Goal: Transaction & Acquisition: Book appointment/travel/reservation

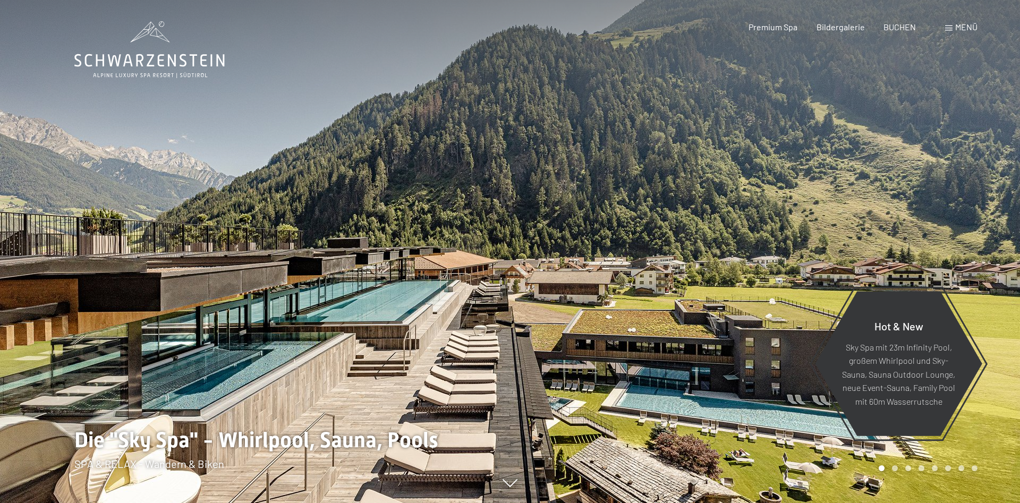
drag, startPoint x: 794, startPoint y: 240, endPoint x: 517, endPoint y: 194, distance: 280.6
click at [517, 194] on div at bounding box center [765, 251] width 510 height 503
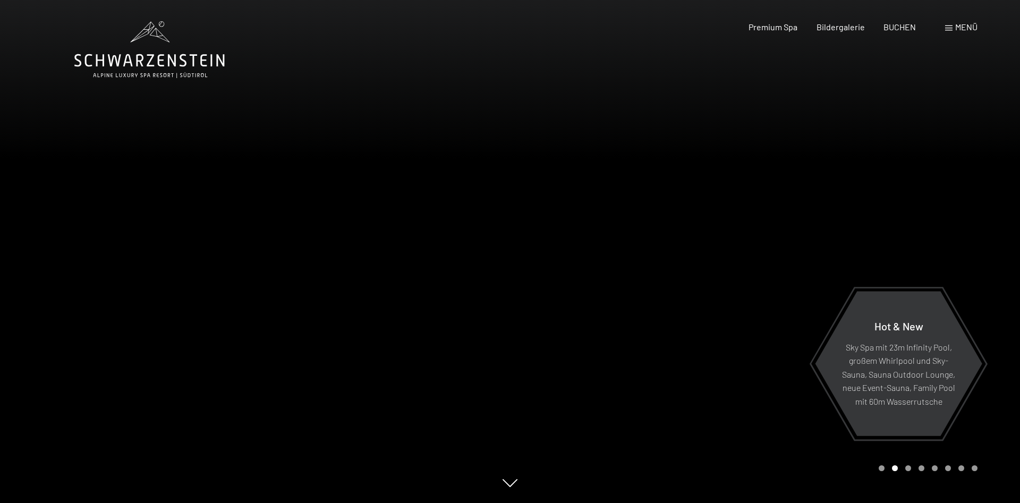
click at [703, 205] on div at bounding box center [765, 251] width 510 height 503
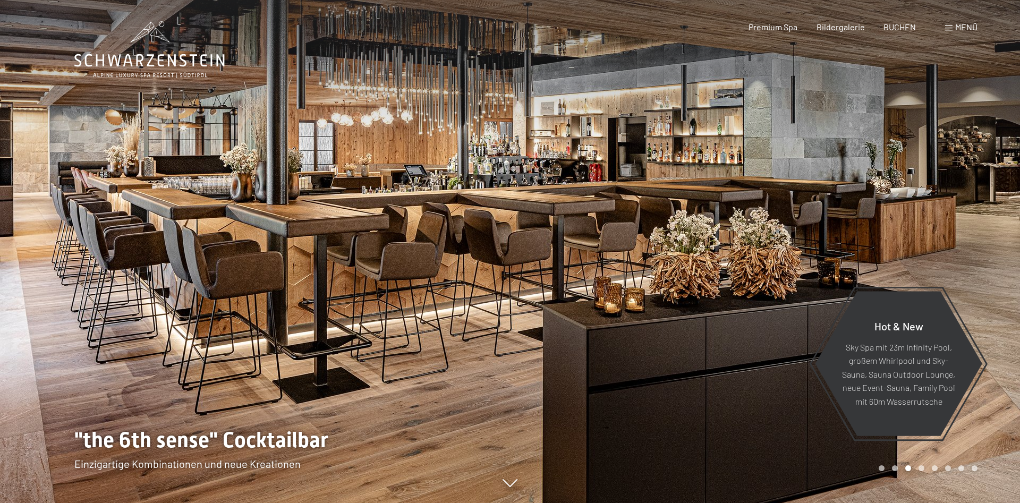
click at [729, 197] on div at bounding box center [765, 251] width 510 height 503
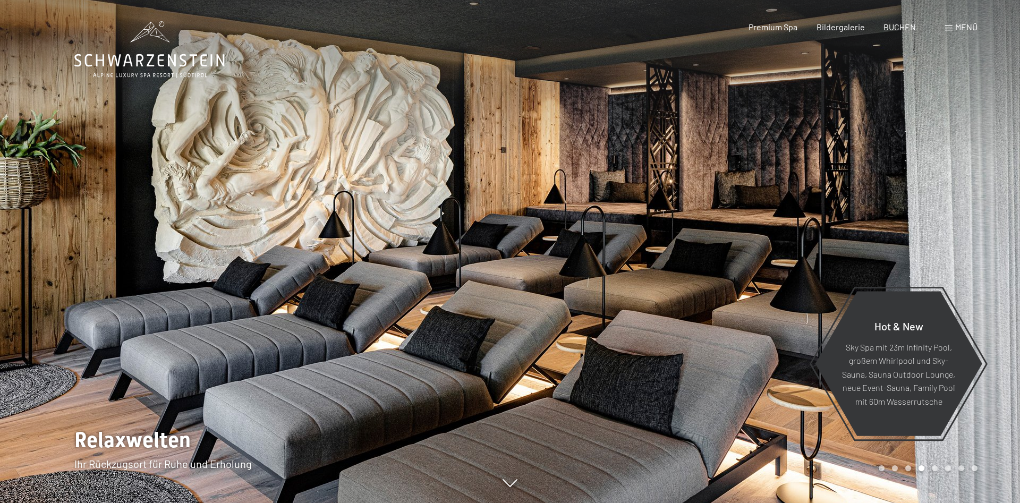
click at [729, 197] on div at bounding box center [765, 251] width 510 height 503
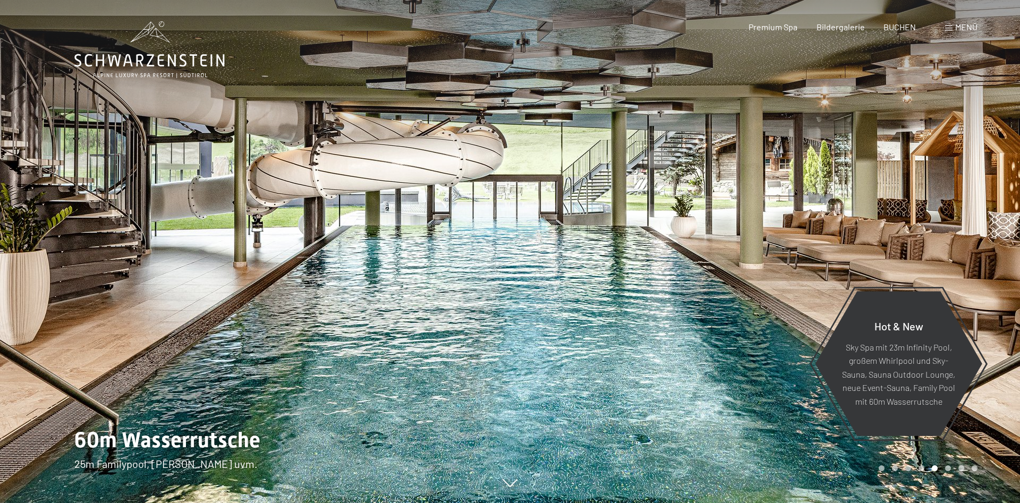
click at [729, 197] on div at bounding box center [765, 251] width 510 height 503
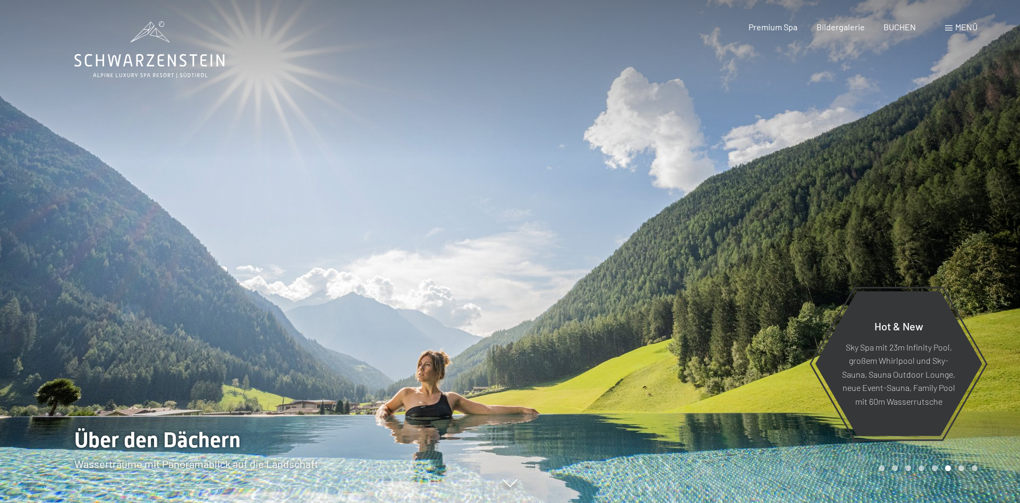
click at [729, 197] on div at bounding box center [765, 251] width 510 height 503
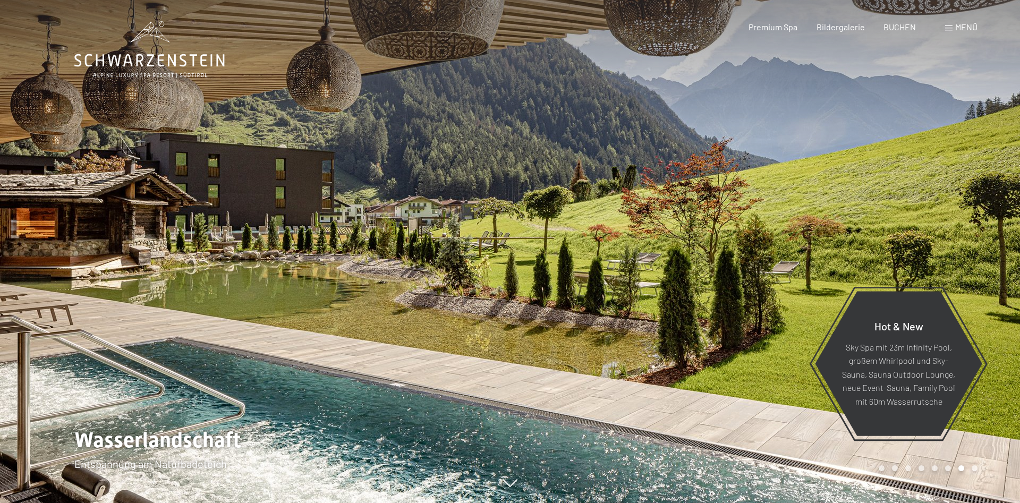
click at [729, 197] on div at bounding box center [765, 251] width 510 height 503
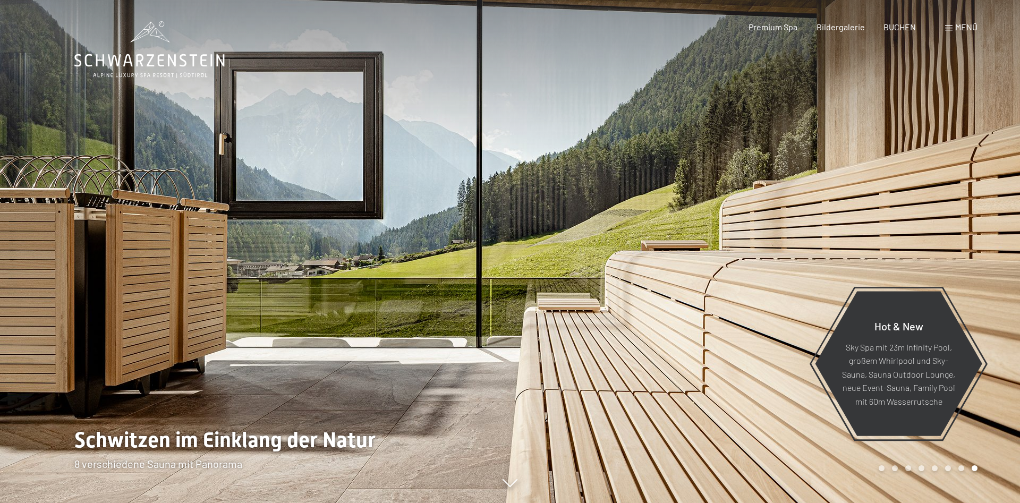
click at [773, 175] on div at bounding box center [765, 251] width 510 height 503
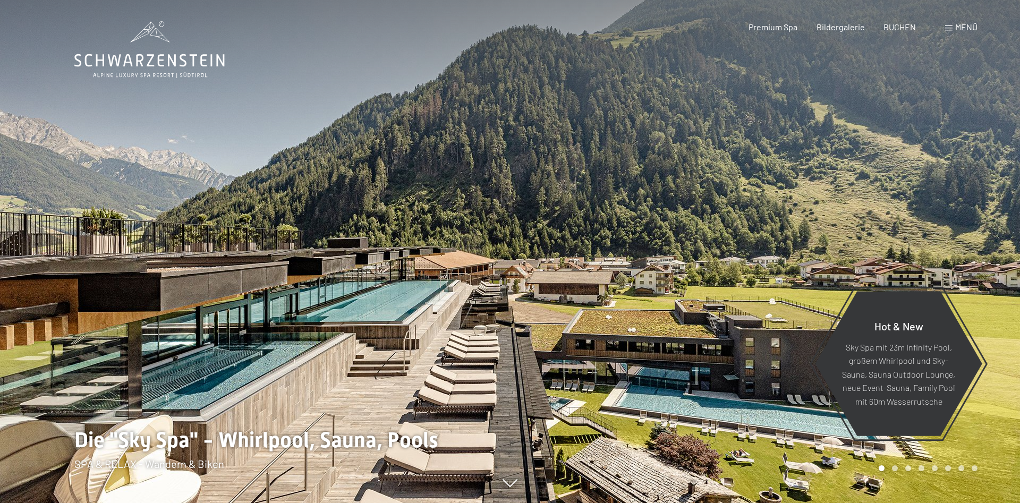
click at [57, 248] on div at bounding box center [255, 251] width 510 height 503
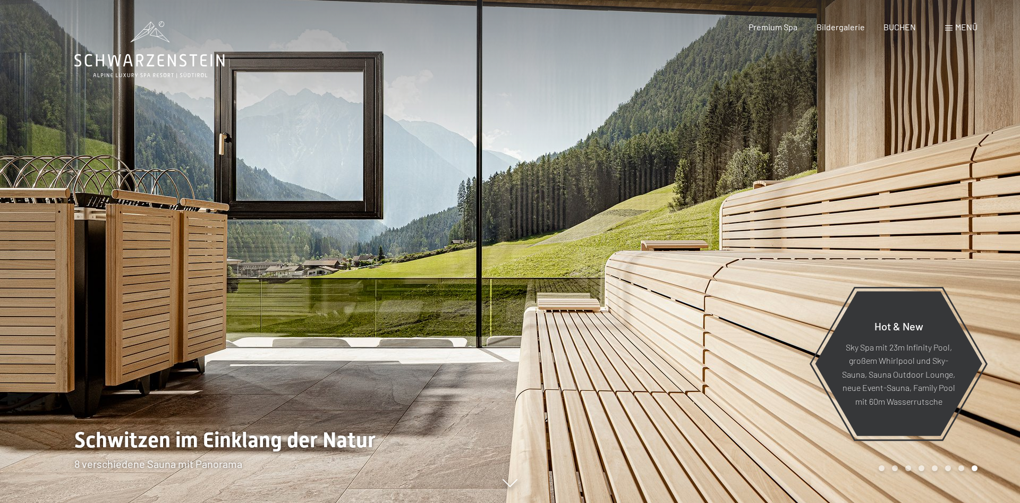
click at [98, 239] on div at bounding box center [255, 251] width 510 height 503
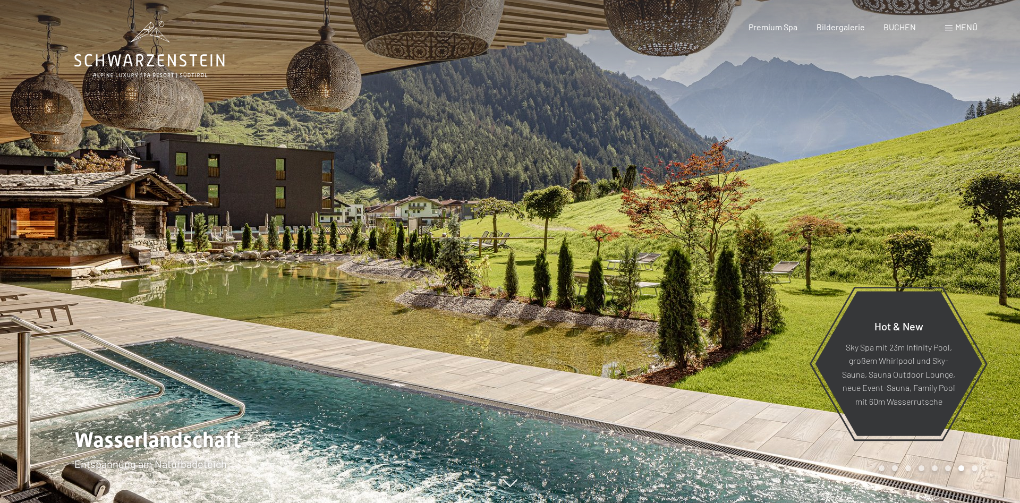
click at [98, 239] on div at bounding box center [255, 251] width 510 height 503
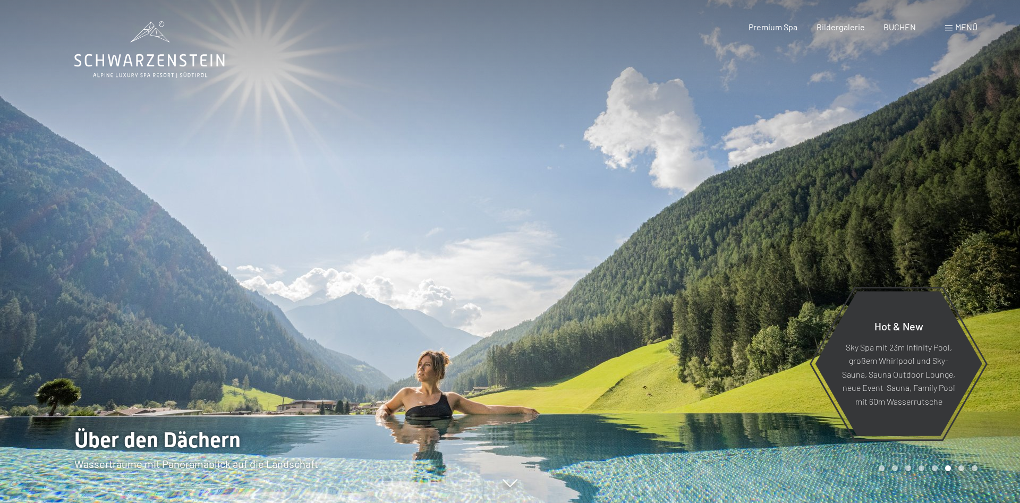
click at [98, 239] on div at bounding box center [255, 251] width 510 height 503
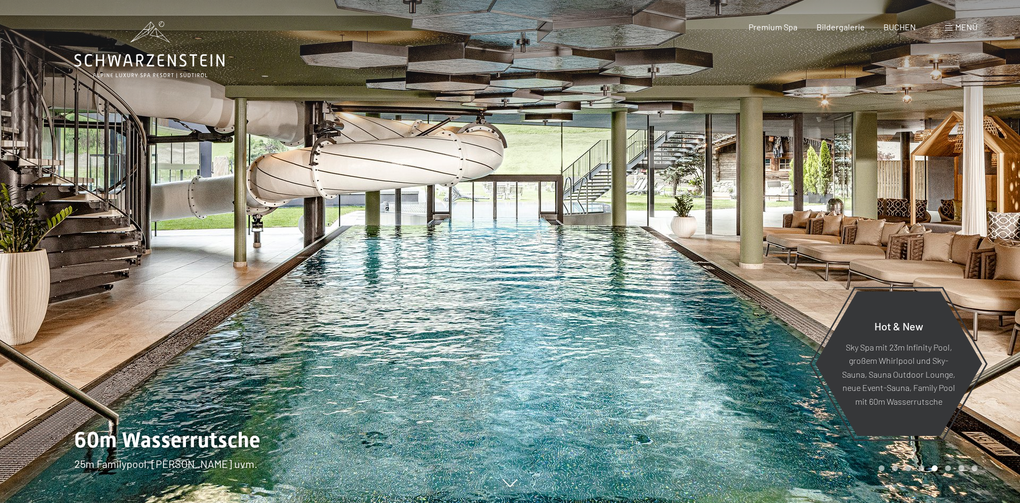
click at [97, 239] on div at bounding box center [255, 251] width 510 height 503
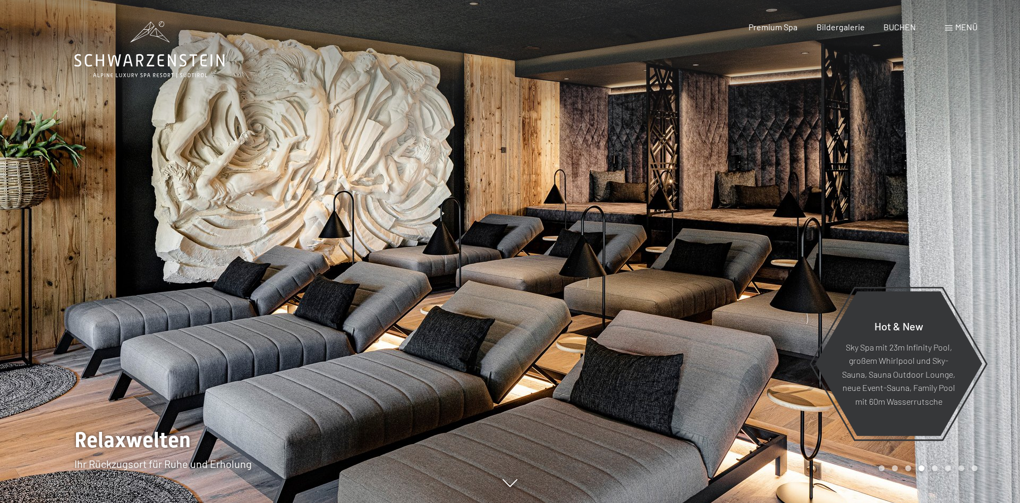
click at [97, 239] on div at bounding box center [255, 251] width 510 height 503
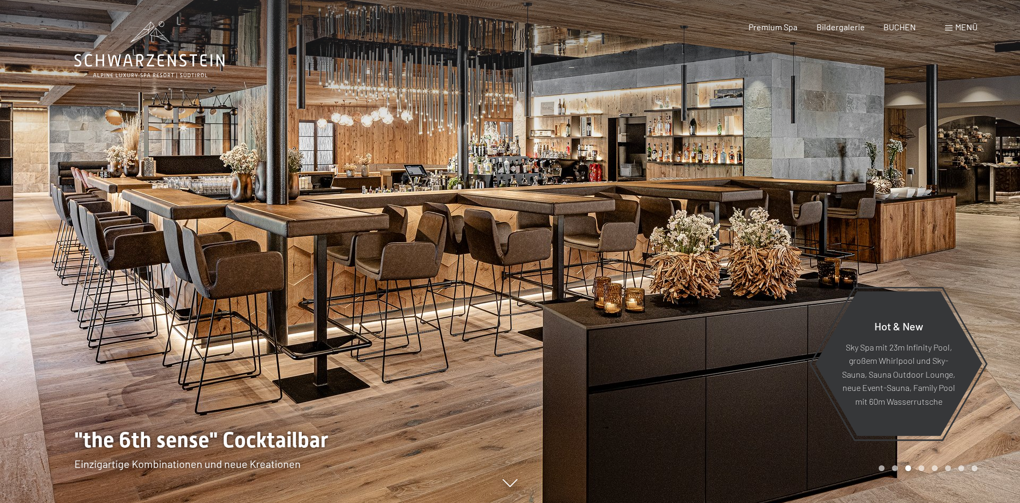
click at [968, 28] on span "Menü" at bounding box center [966, 27] width 22 height 10
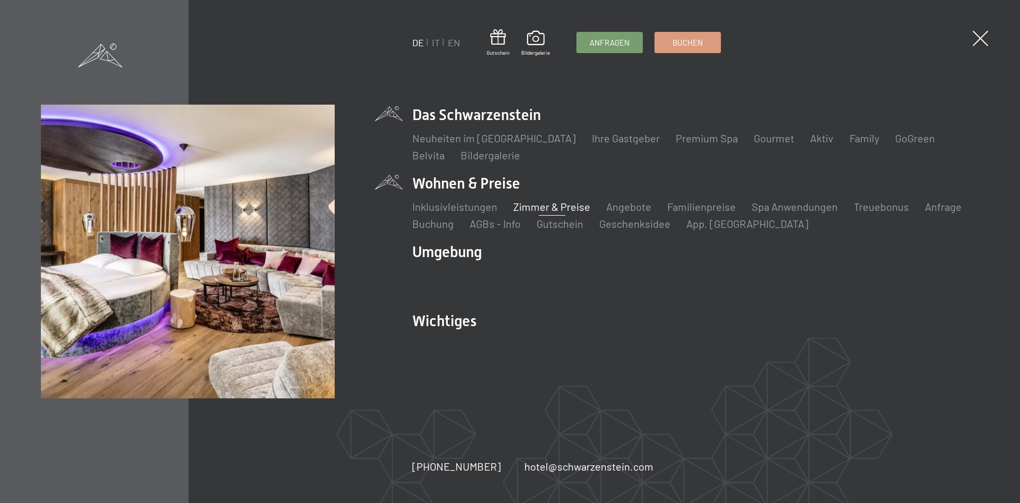
click at [545, 207] on link "Zimmer & Preise" at bounding box center [551, 206] width 77 height 13
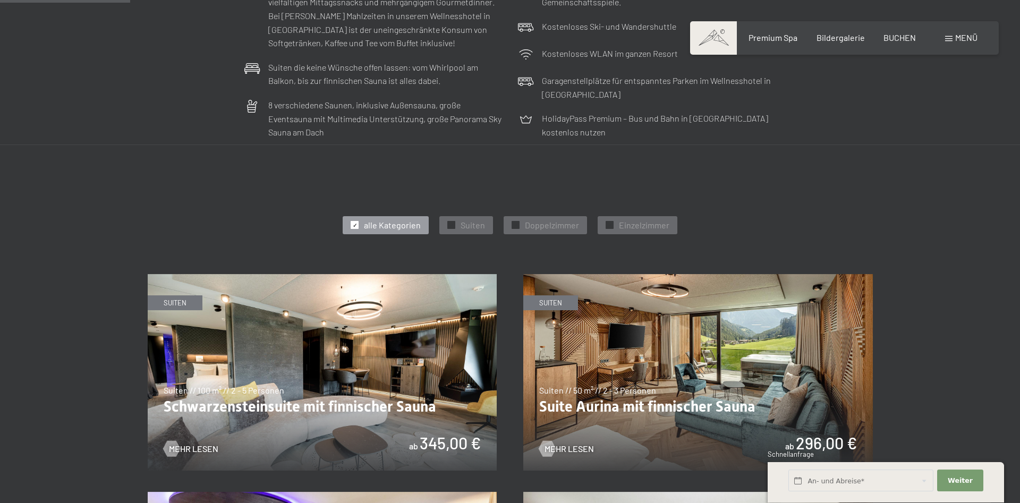
scroll to position [434, 0]
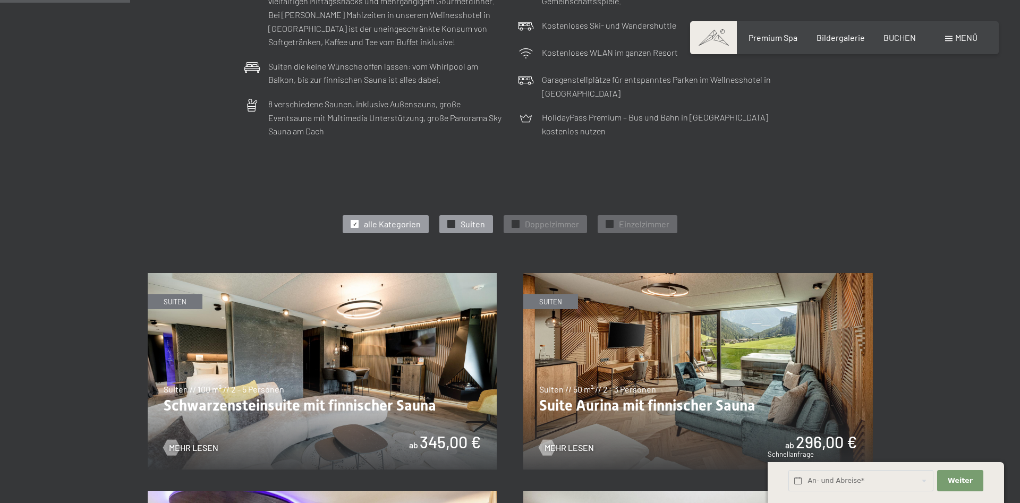
click at [453, 223] on span "✓" at bounding box center [451, 223] width 4 height 7
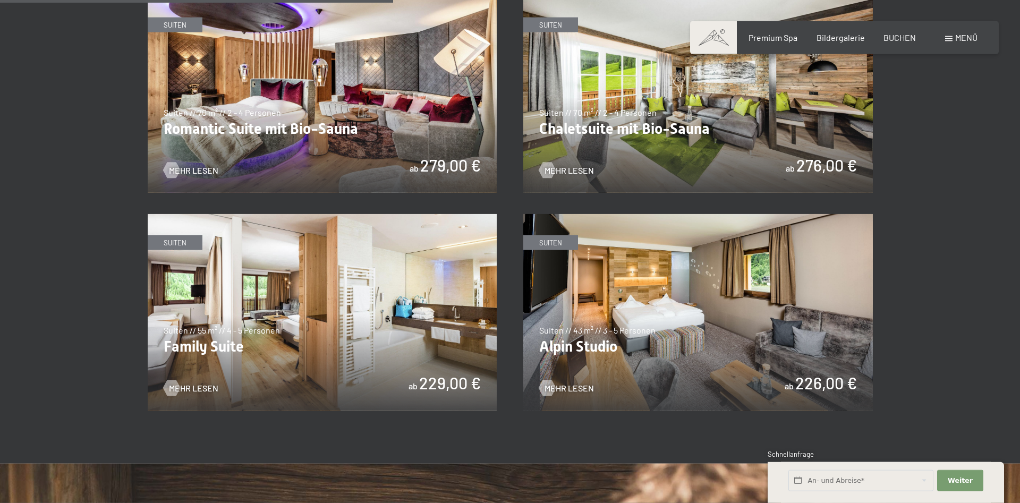
scroll to position [867, 0]
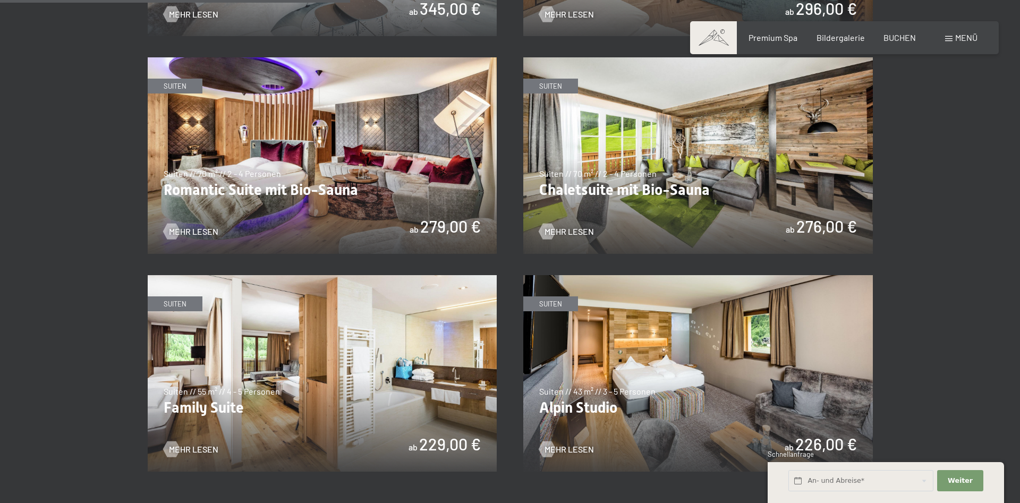
click at [344, 159] on img at bounding box center [323, 155] width 350 height 197
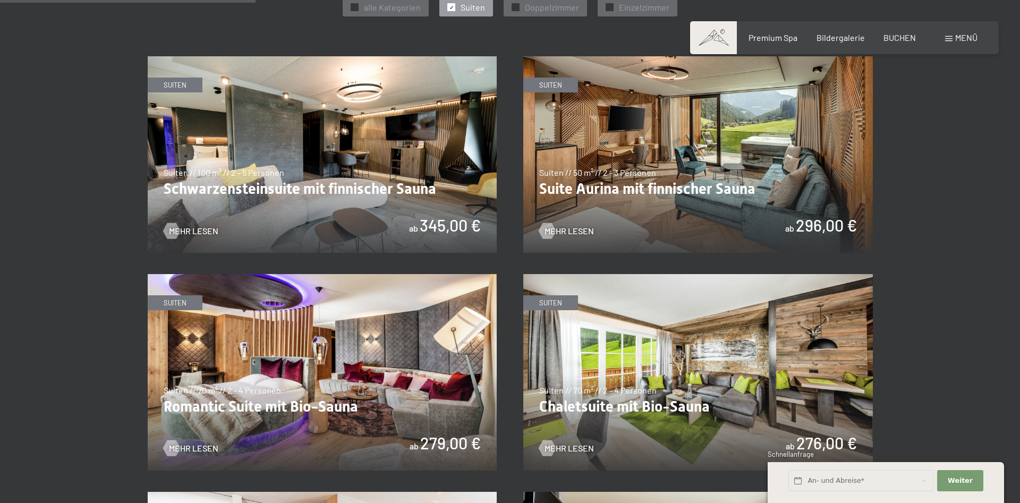
scroll to position [542, 0]
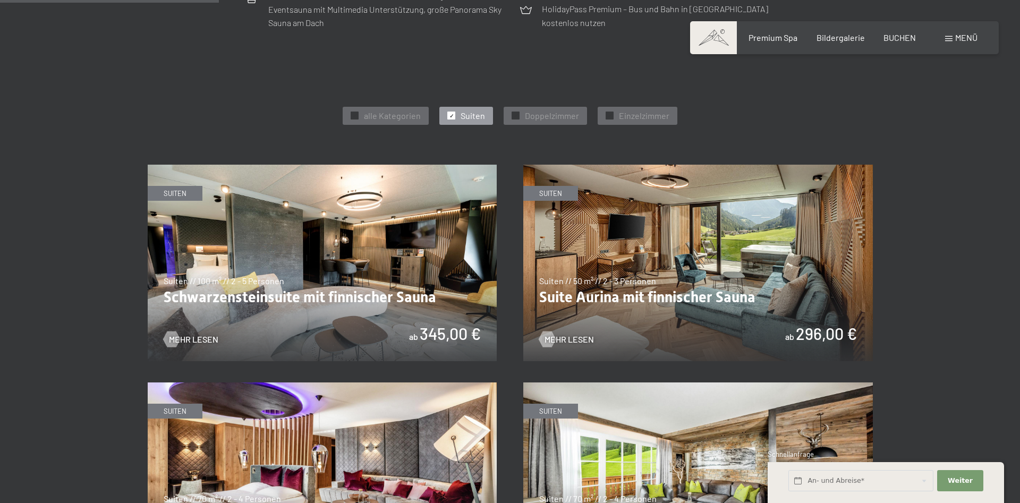
click at [323, 256] on img at bounding box center [323, 263] width 350 height 197
click at [700, 265] on img at bounding box center [698, 263] width 350 height 197
click at [746, 272] on img at bounding box center [698, 263] width 350 height 197
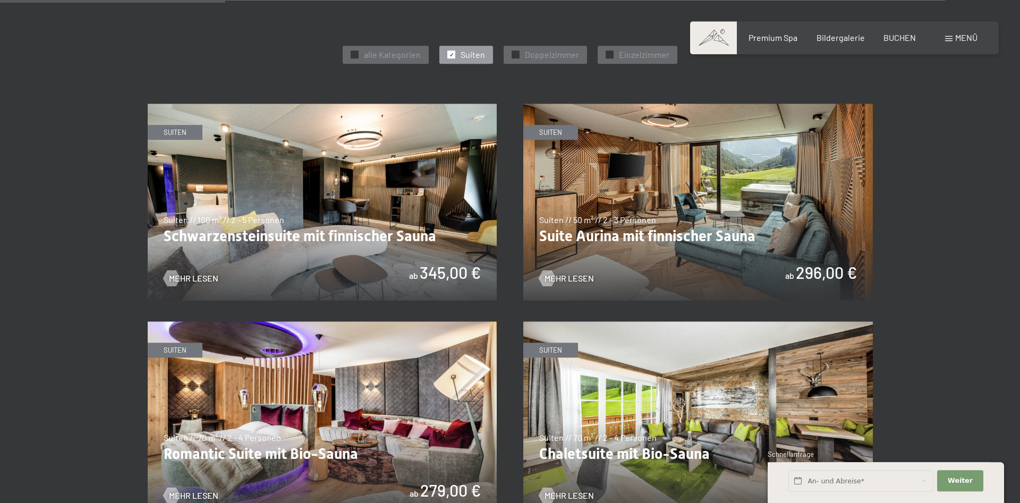
scroll to position [705, 0]
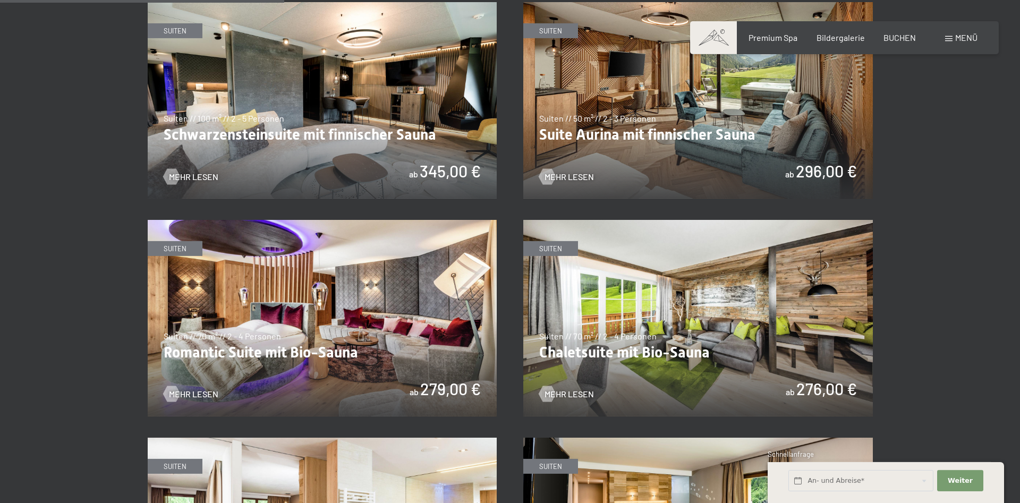
click at [324, 322] on img at bounding box center [323, 318] width 350 height 197
click at [266, 112] on img at bounding box center [323, 100] width 350 height 197
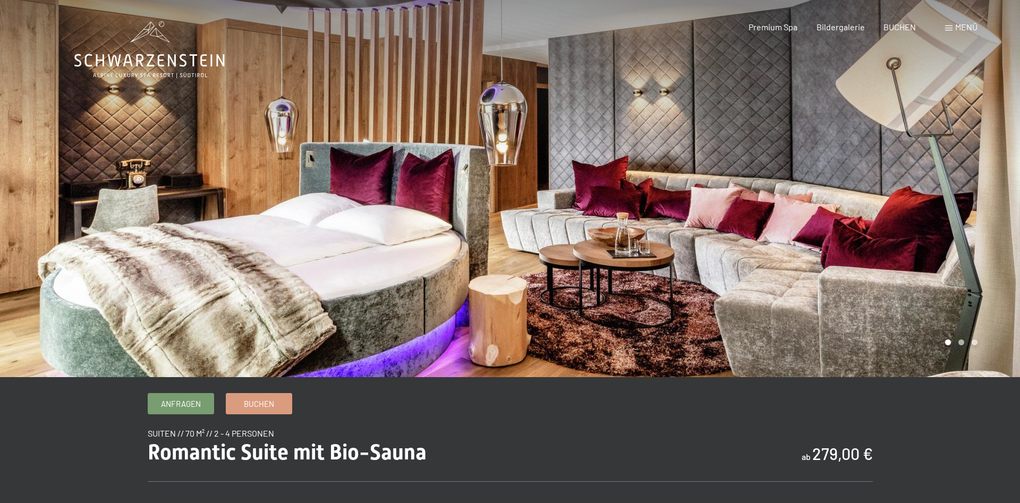
click at [179, 157] on div at bounding box center [255, 188] width 510 height 377
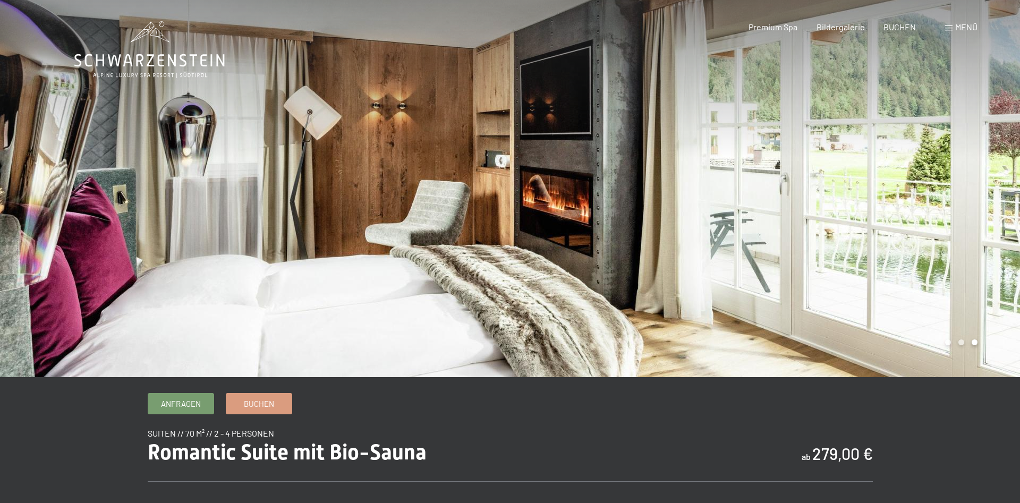
click at [179, 157] on div at bounding box center [255, 188] width 510 height 377
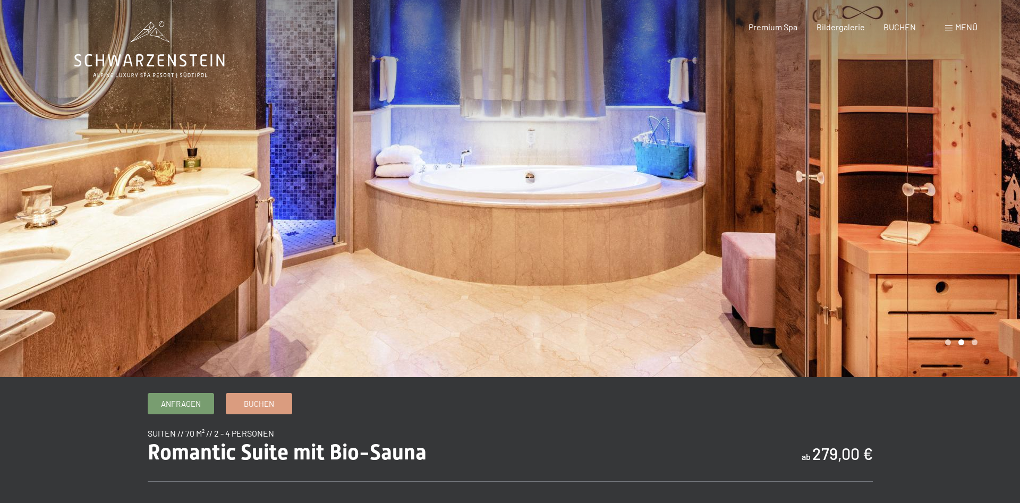
click at [178, 157] on div at bounding box center [255, 188] width 510 height 377
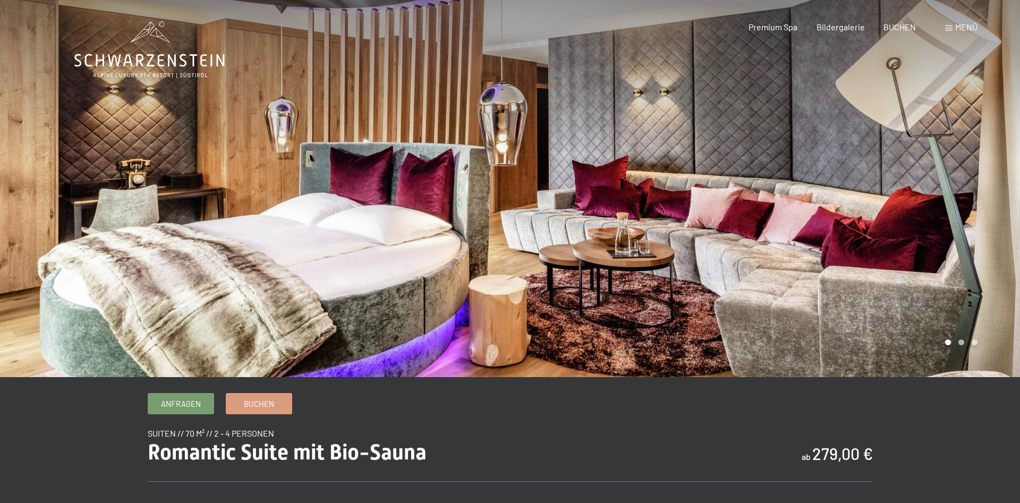
click at [178, 157] on div at bounding box center [255, 188] width 510 height 377
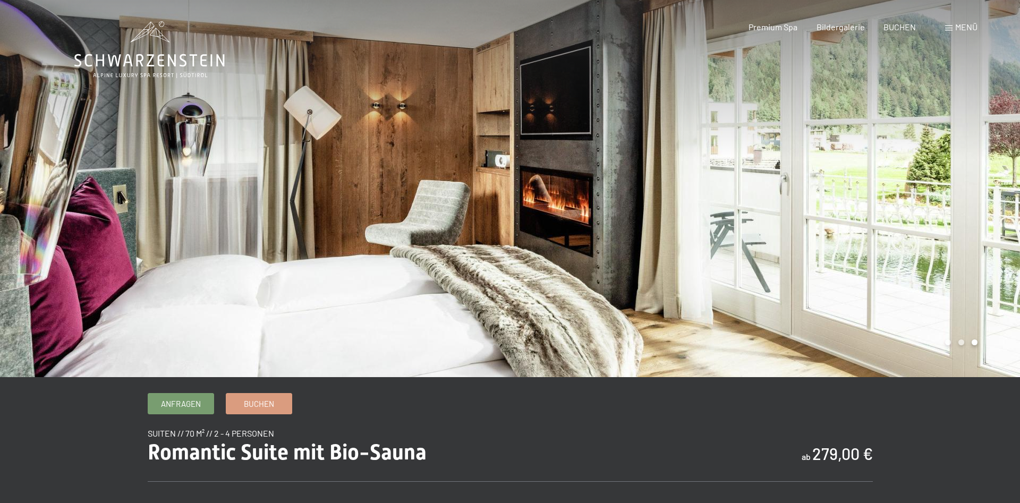
click at [178, 157] on div at bounding box center [255, 188] width 510 height 377
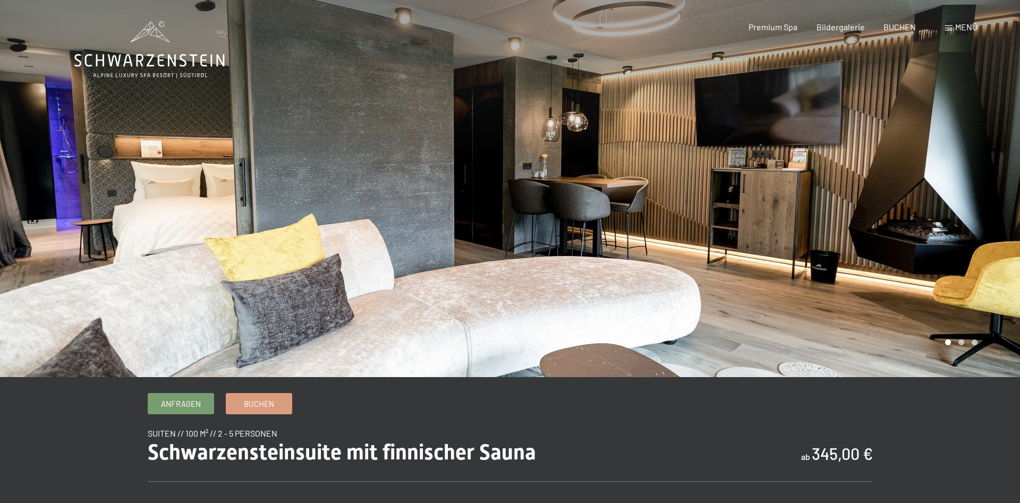
click at [334, 214] on div at bounding box center [255, 188] width 510 height 377
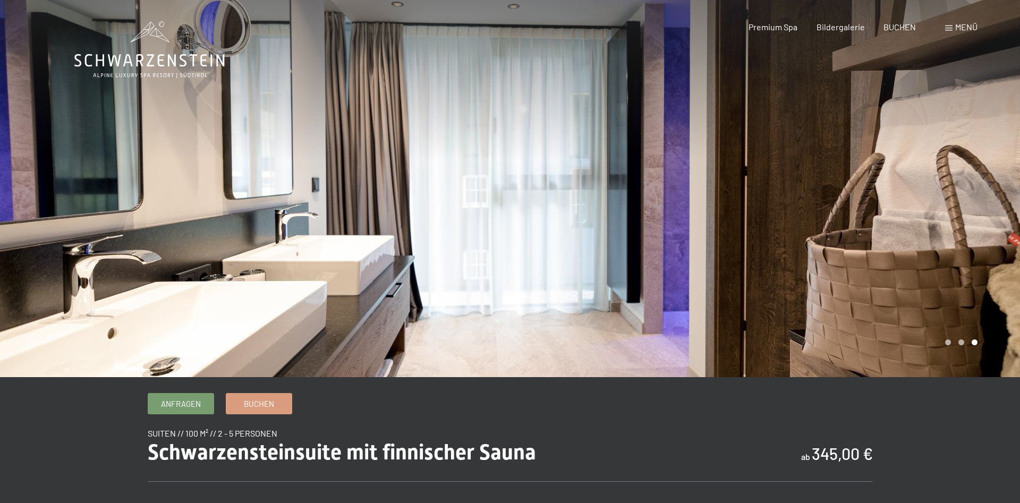
click at [334, 214] on div at bounding box center [255, 188] width 510 height 377
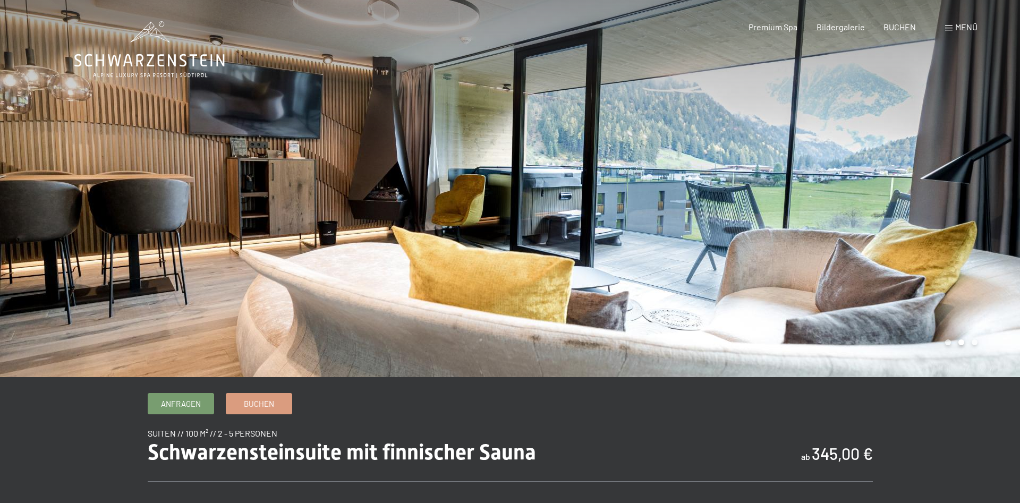
click at [277, 202] on div at bounding box center [255, 188] width 510 height 377
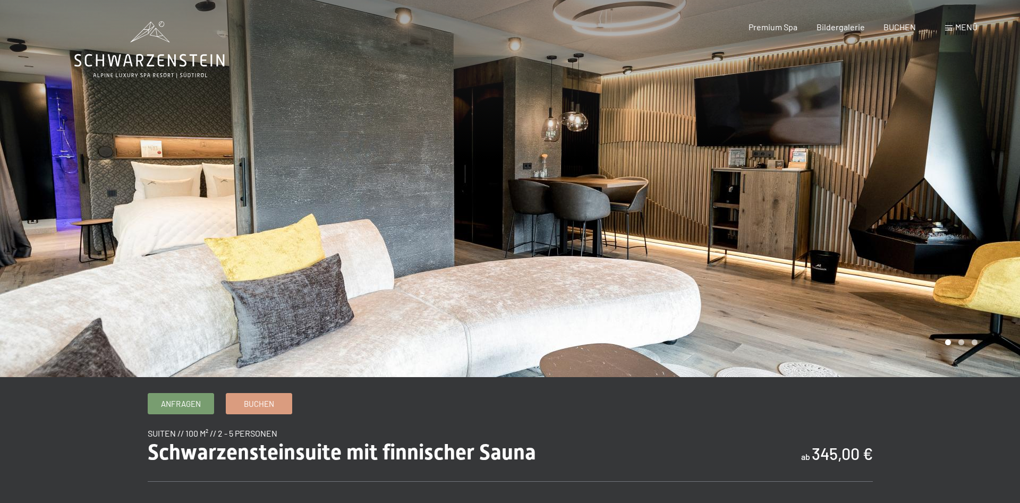
click at [277, 202] on div at bounding box center [255, 188] width 510 height 377
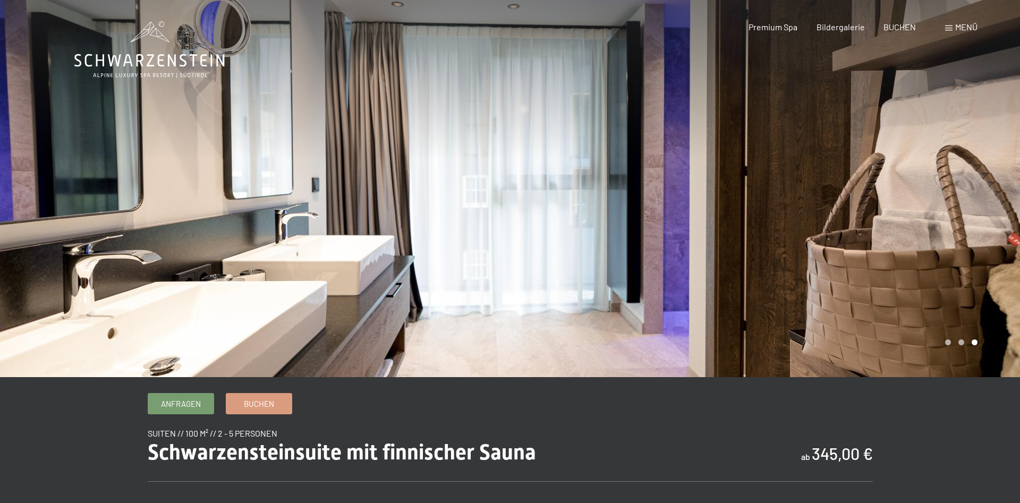
click at [277, 202] on div at bounding box center [255, 188] width 510 height 377
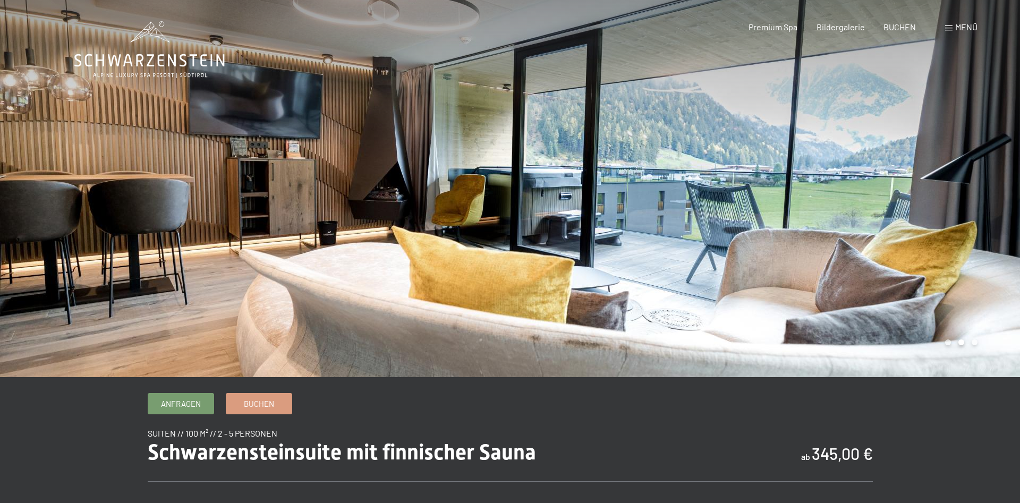
click at [277, 202] on div at bounding box center [255, 188] width 510 height 377
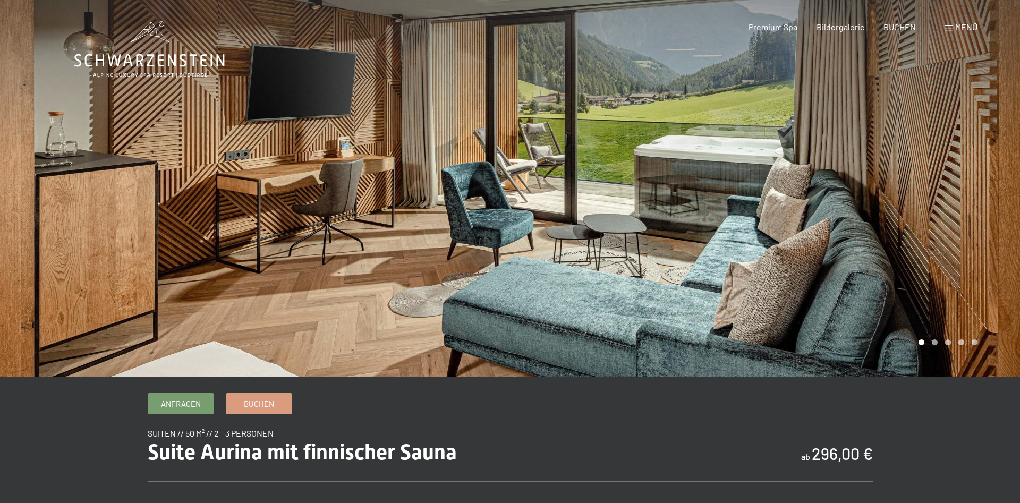
click at [688, 208] on div at bounding box center [765, 188] width 510 height 377
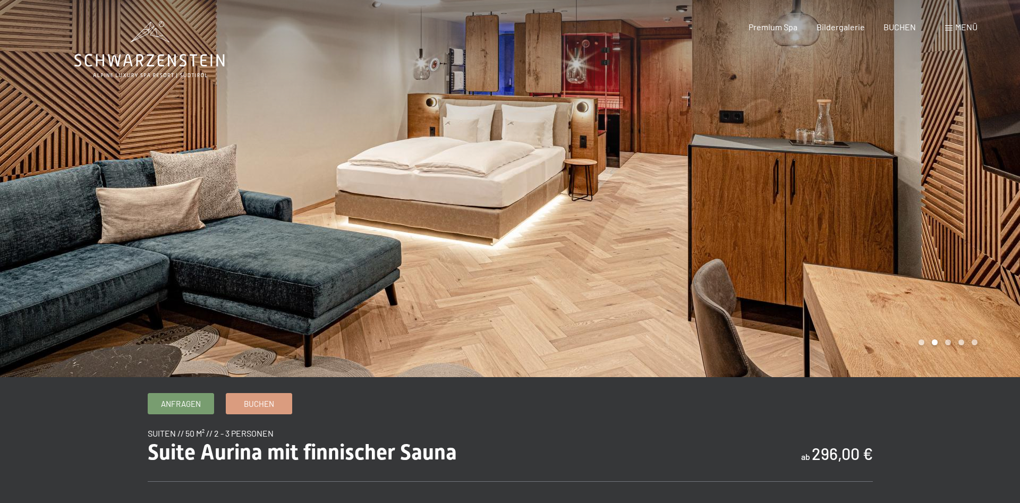
click at [688, 208] on div at bounding box center [765, 188] width 510 height 377
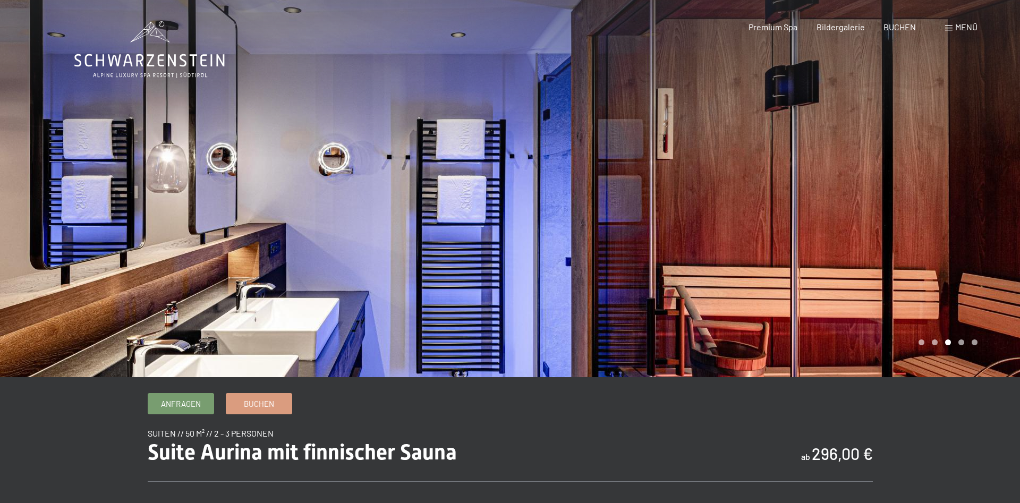
click at [688, 208] on div at bounding box center [765, 188] width 510 height 377
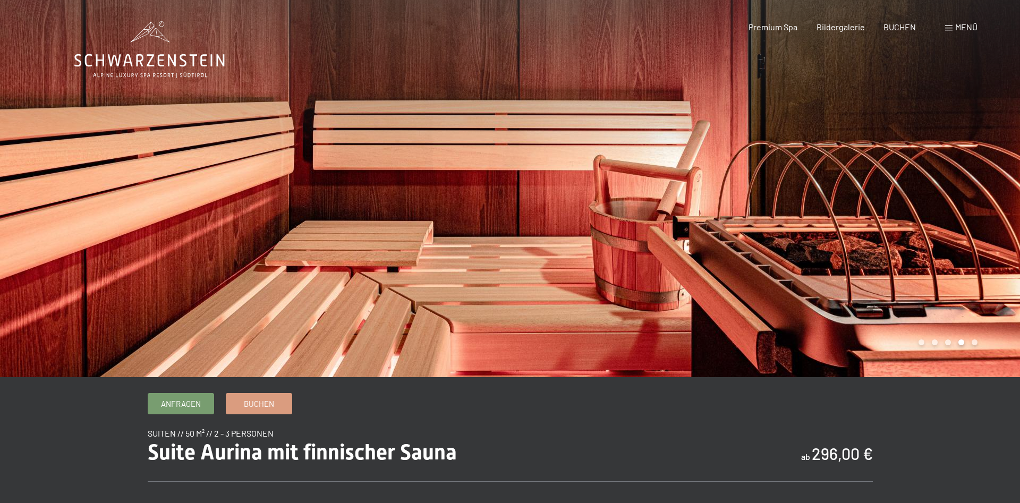
click at [688, 208] on div at bounding box center [765, 188] width 510 height 377
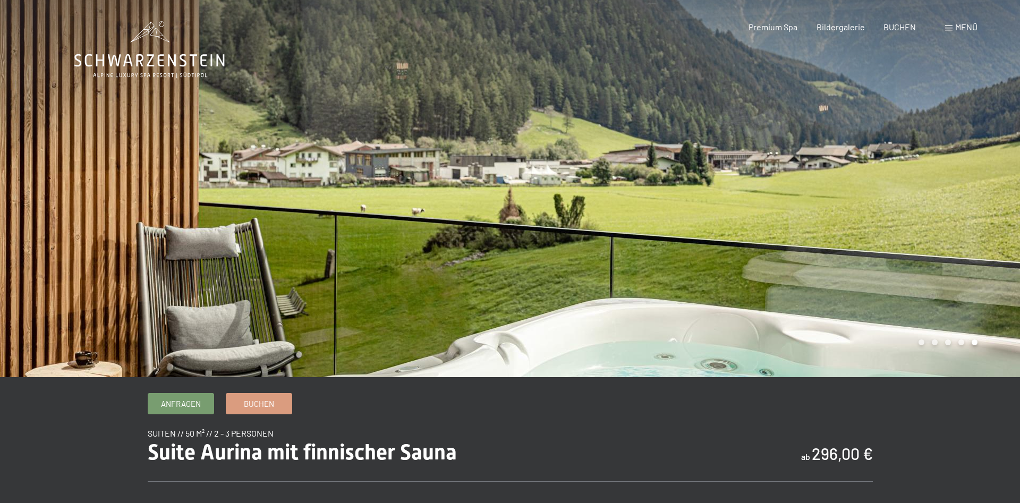
click at [688, 208] on div at bounding box center [765, 188] width 510 height 377
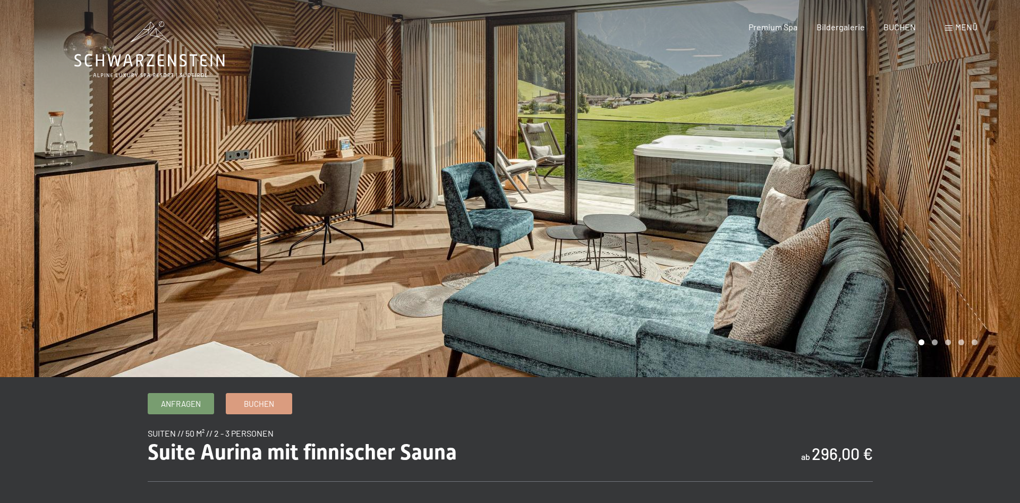
click at [688, 208] on div at bounding box center [765, 188] width 510 height 377
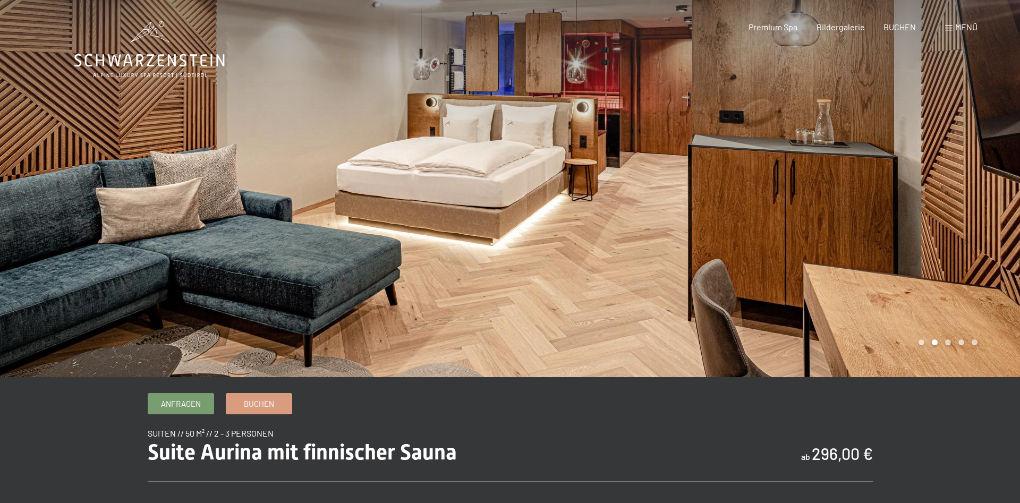
click at [688, 208] on div at bounding box center [765, 188] width 510 height 377
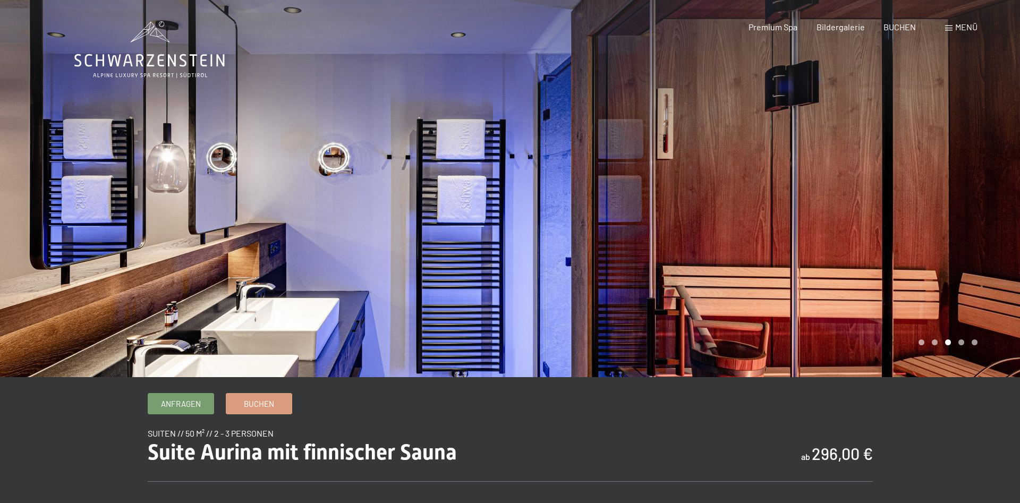
click at [688, 208] on div at bounding box center [765, 188] width 510 height 377
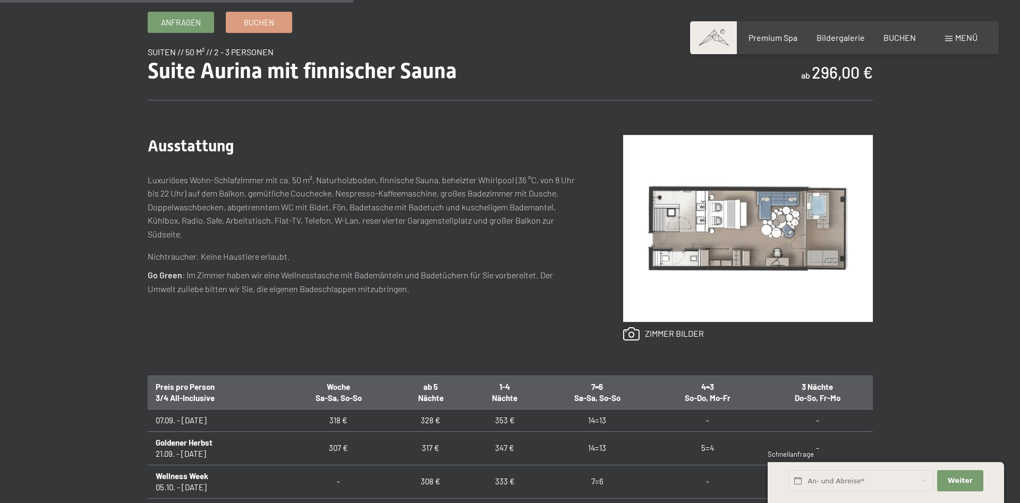
scroll to position [379, 0]
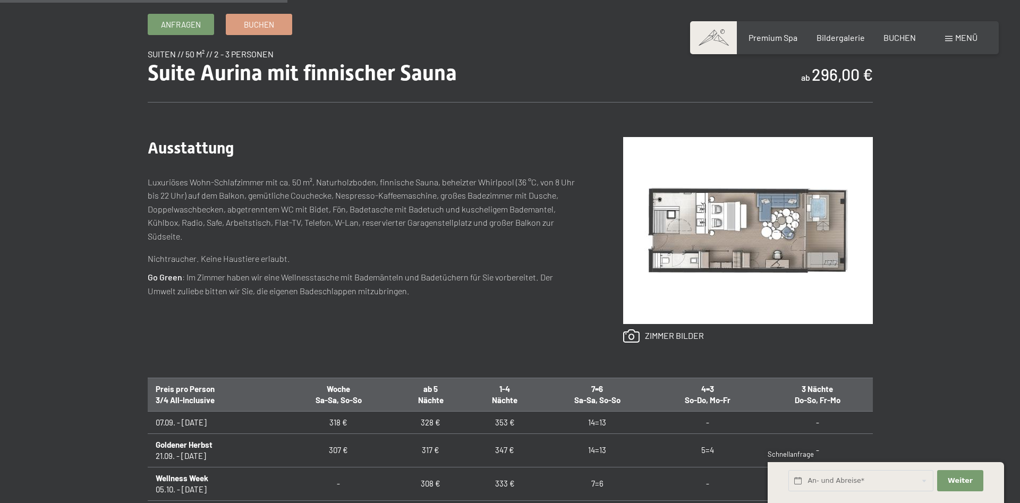
click at [741, 222] on img at bounding box center [748, 230] width 250 height 187
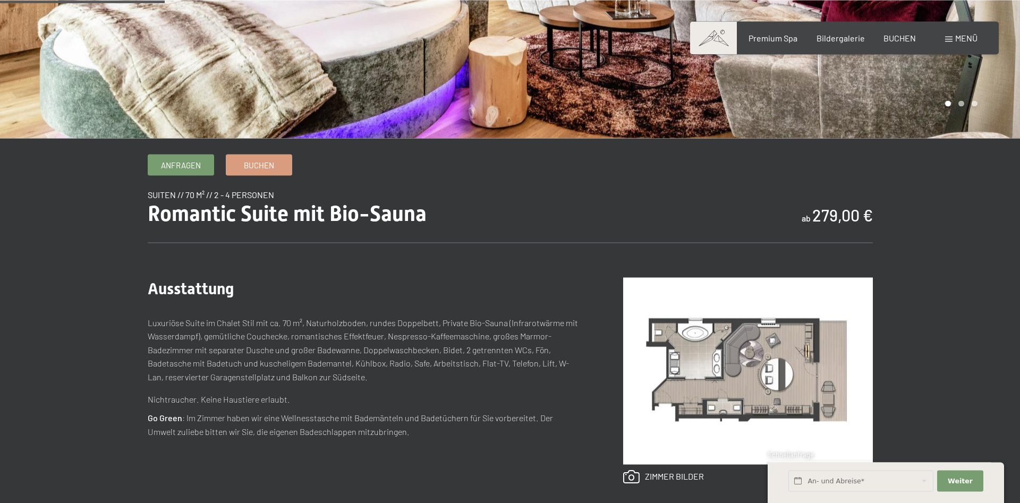
scroll to position [379, 0]
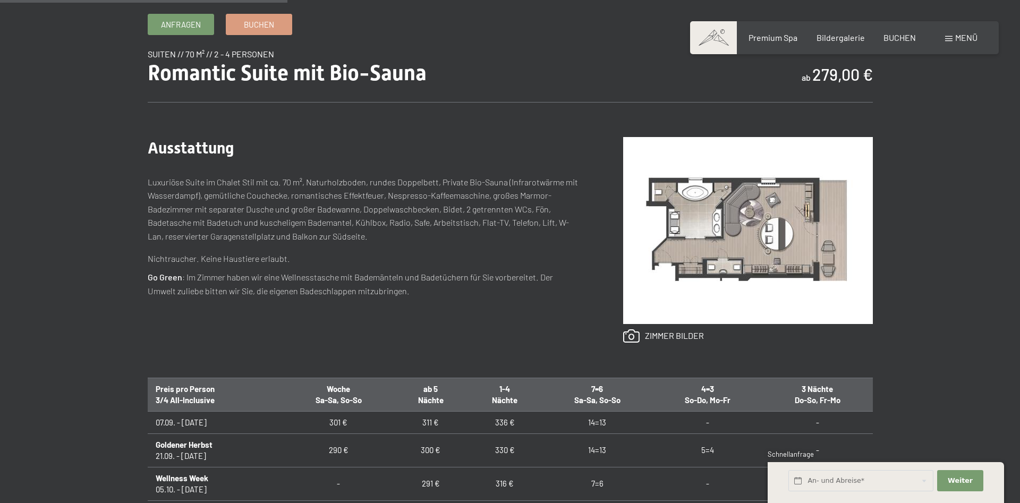
click at [756, 247] on img at bounding box center [748, 230] width 250 height 187
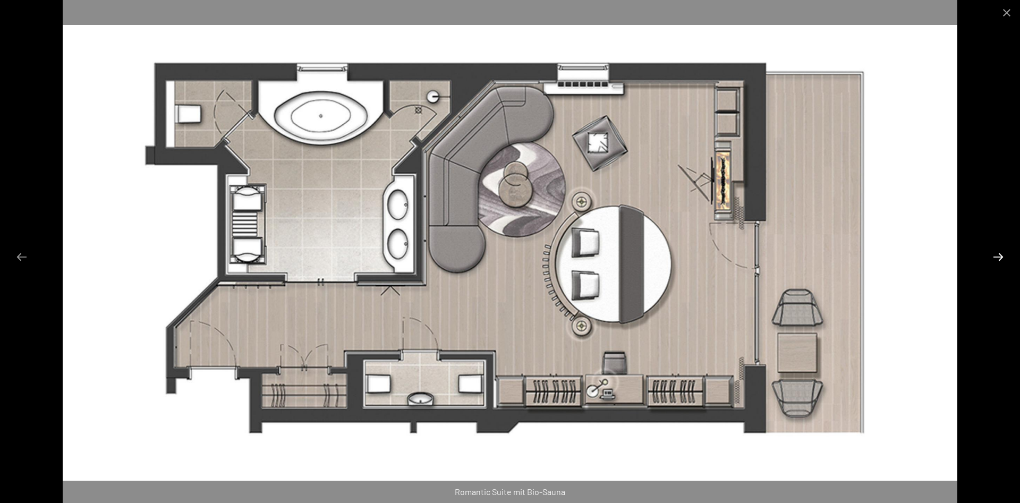
click at [999, 253] on button "Next slide" at bounding box center [998, 257] width 22 height 21
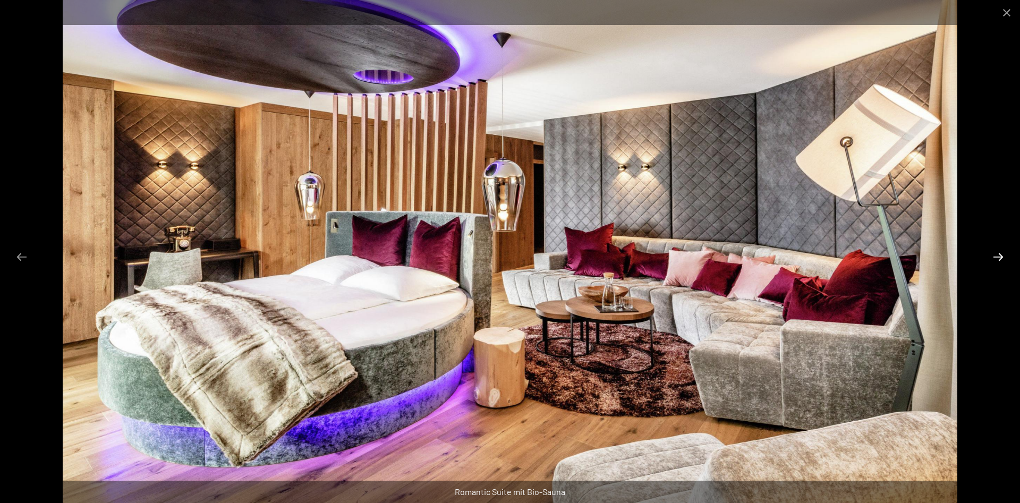
click at [999, 253] on button "Next slide" at bounding box center [998, 257] width 22 height 21
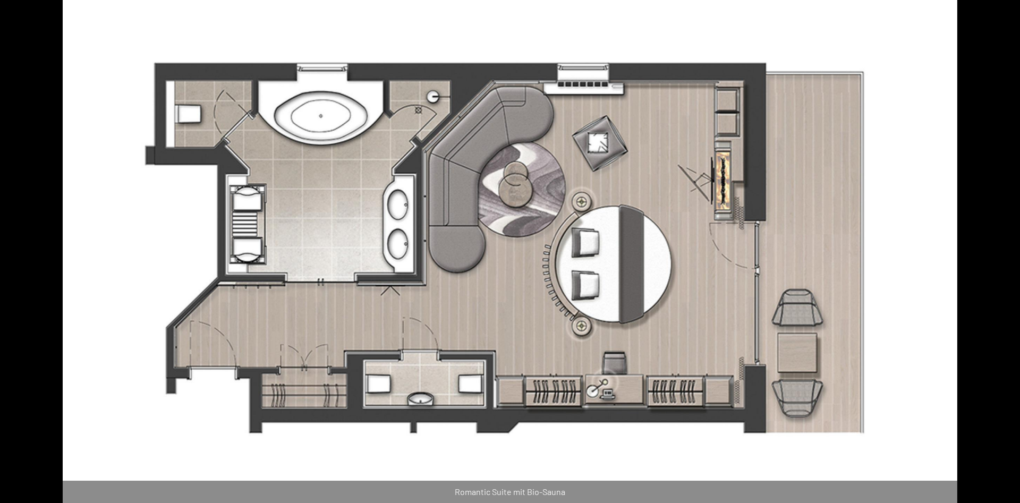
click at [999, 253] on button "Next slide" at bounding box center [1003, 257] width 22 height 21
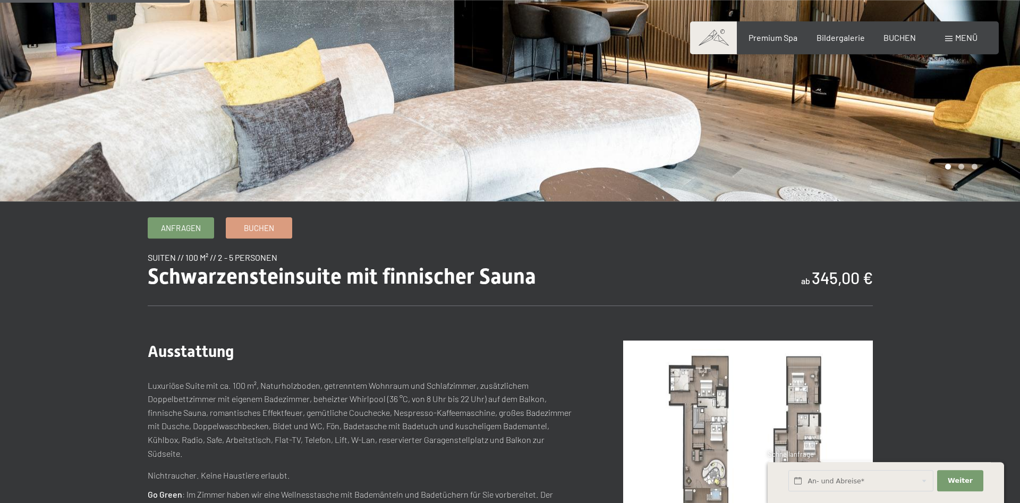
scroll to position [271, 0]
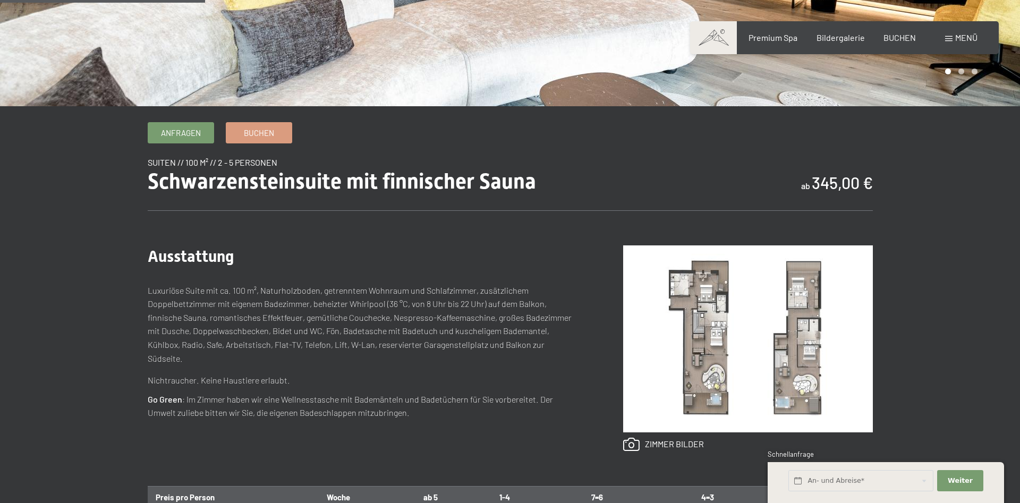
click at [705, 352] on img at bounding box center [748, 338] width 250 height 187
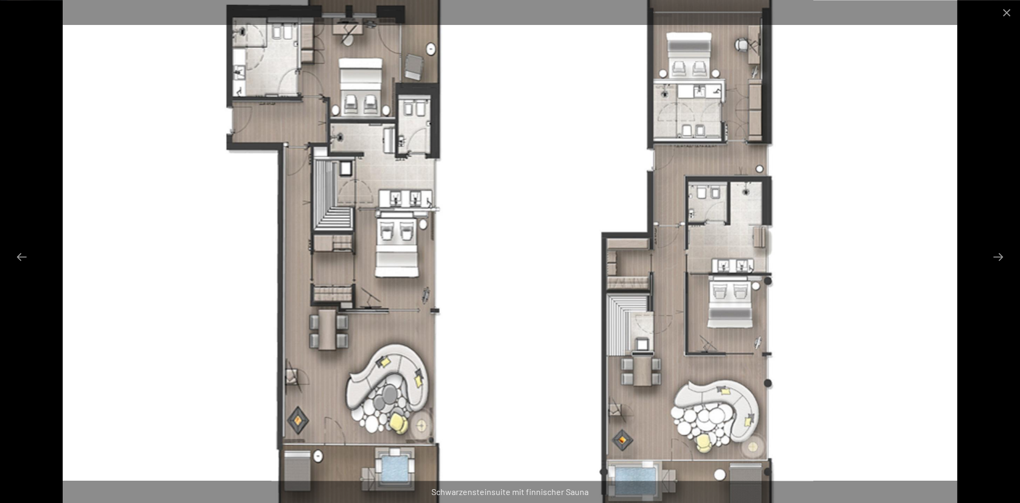
scroll to position [0, 0]
click at [1000, 258] on button "Next slide" at bounding box center [998, 257] width 22 height 21
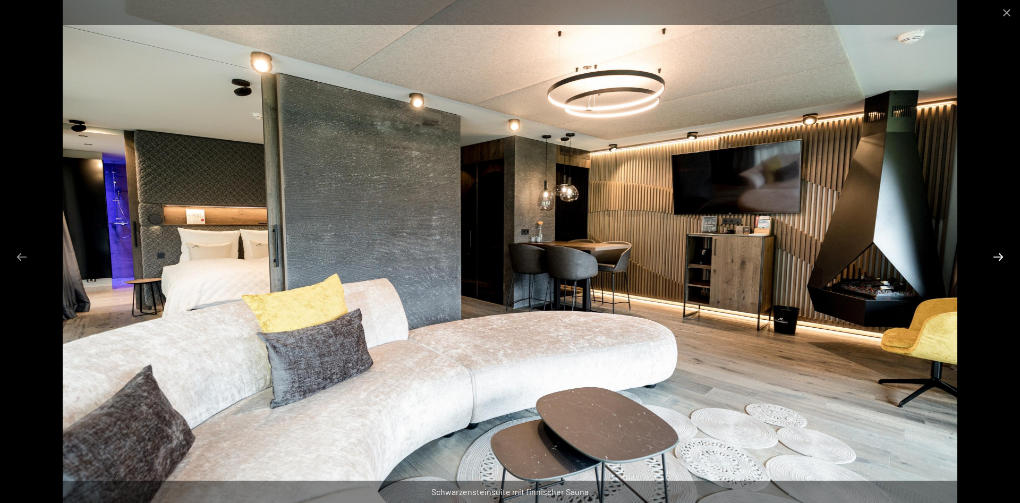
click at [1000, 258] on button "Next slide" at bounding box center [998, 257] width 22 height 21
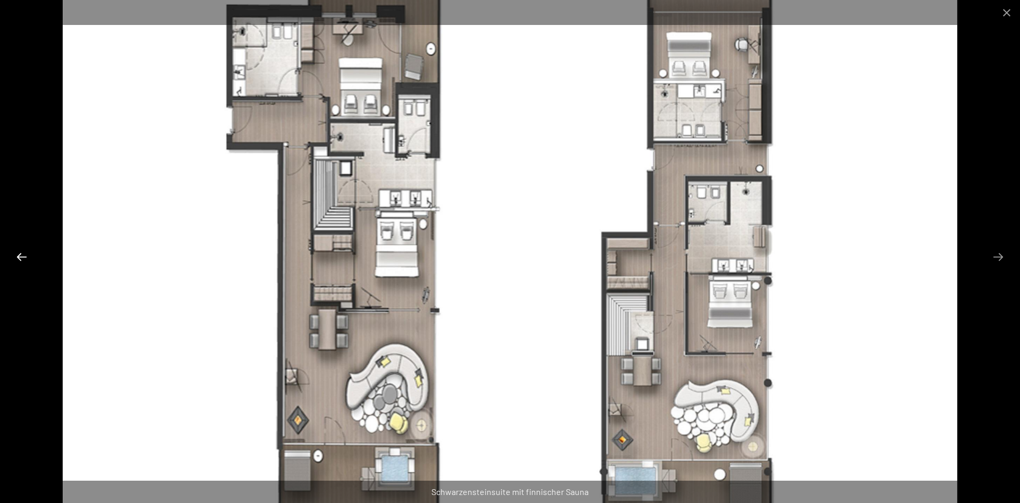
click at [19, 257] on button "Previous slide" at bounding box center [22, 257] width 22 height 21
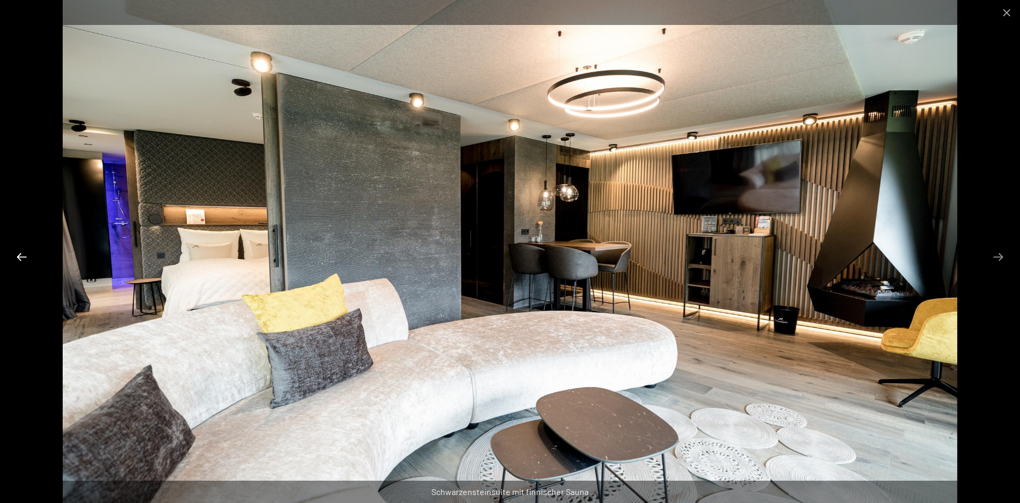
click at [19, 257] on button "Previous slide" at bounding box center [22, 257] width 22 height 21
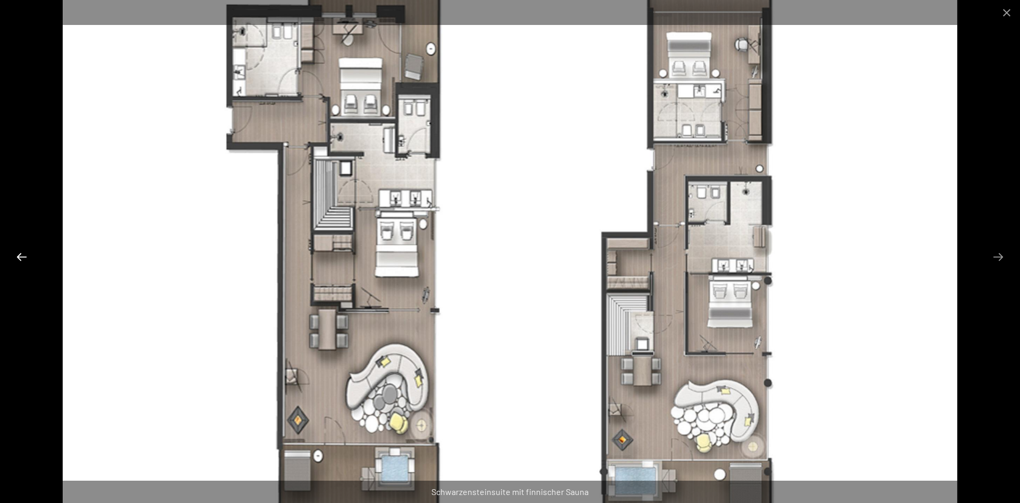
click at [19, 257] on button "Previous slide" at bounding box center [22, 257] width 22 height 21
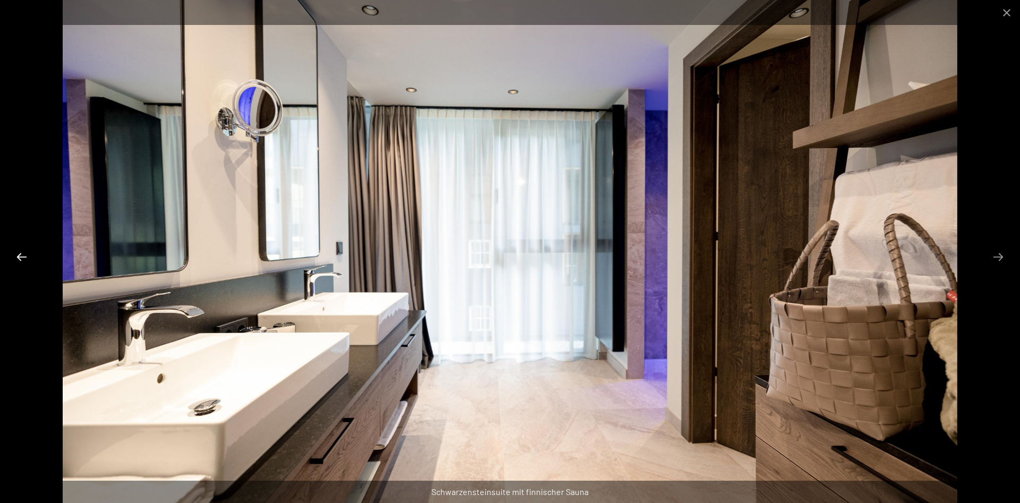
click at [19, 257] on button "Previous slide" at bounding box center [22, 257] width 22 height 21
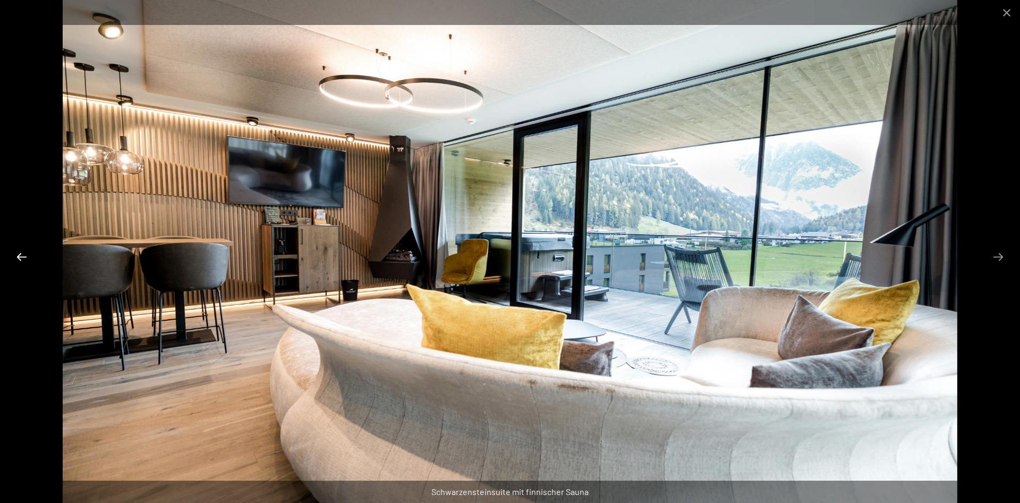
click at [19, 257] on button "Previous slide" at bounding box center [22, 257] width 22 height 21
